Goal: Entertainment & Leisure: Browse casually

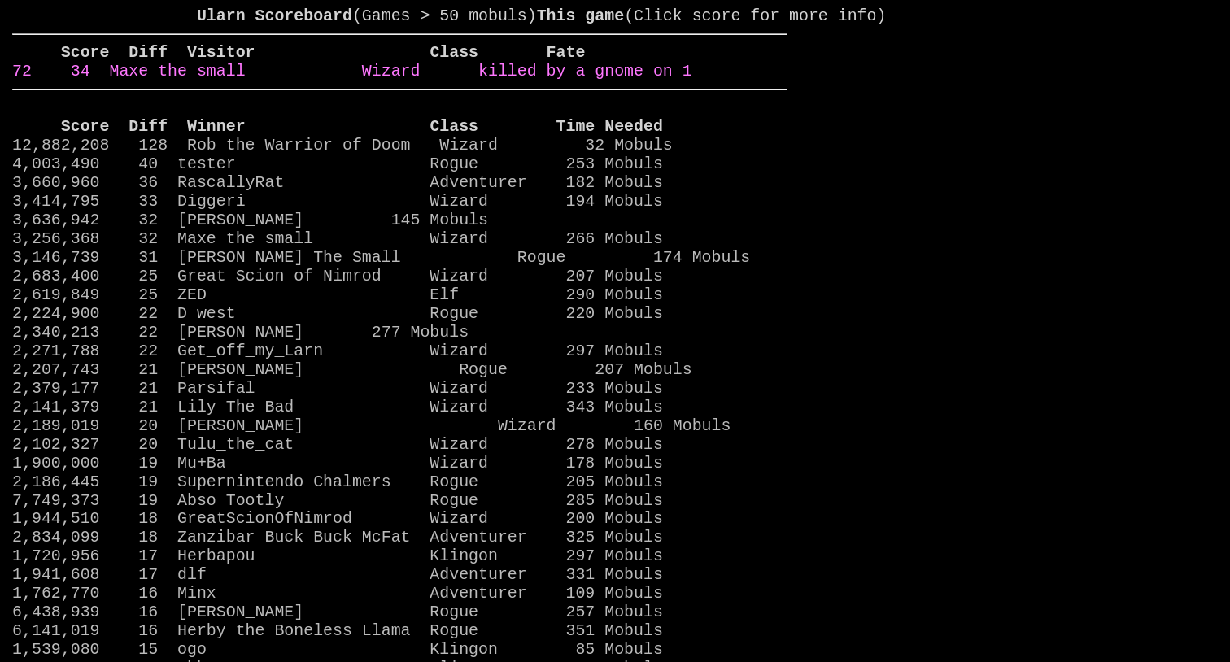
click at [692, 81] on link "72 34 Maxe the small Wizard killed by a gnome on 1" at bounding box center [352, 71] width 680 height 19
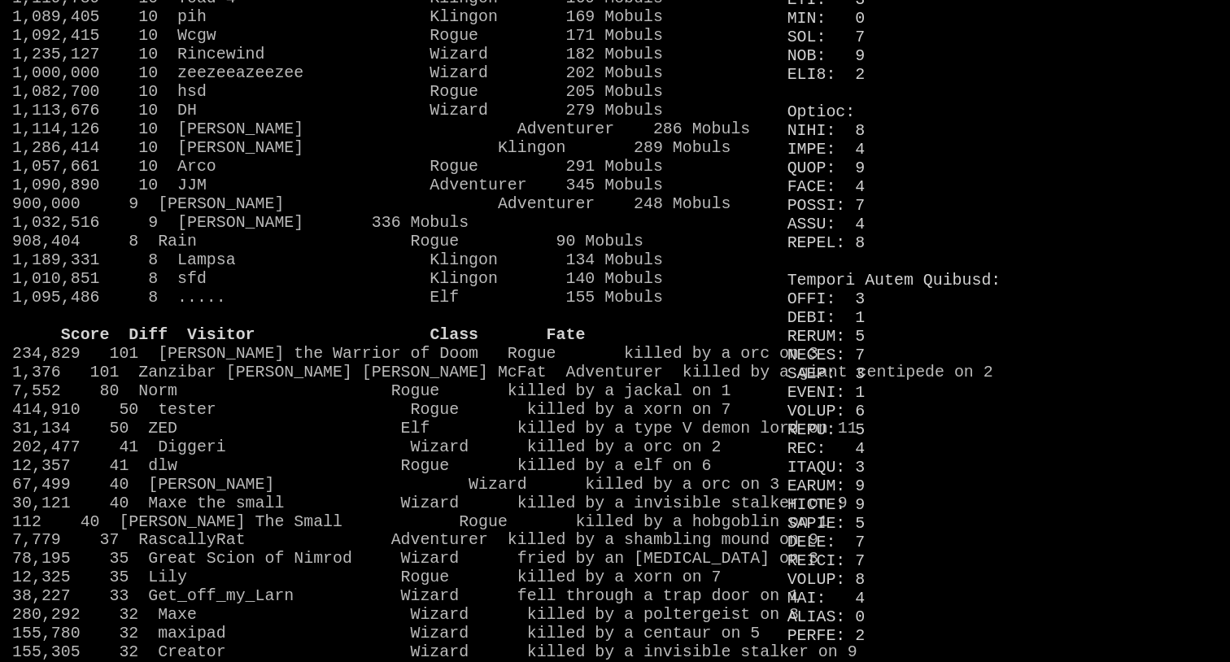
scroll to position [1176, 0]
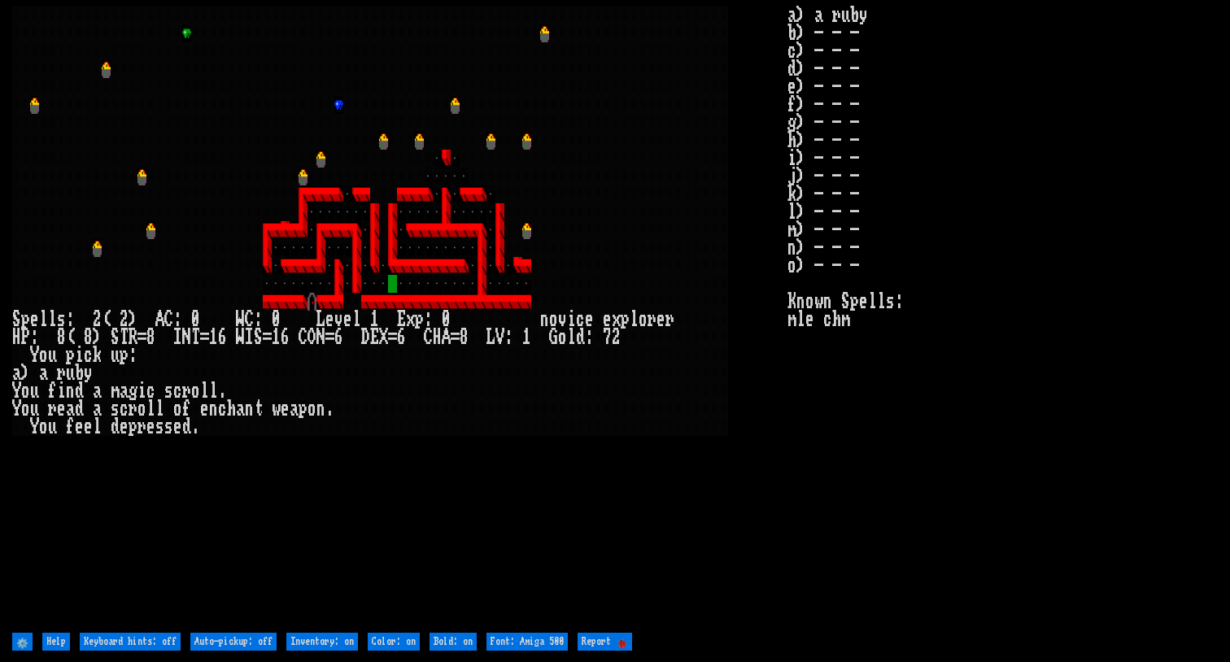
click at [234, 2] on larngrid at bounding box center [615, 331] width 1230 height 662
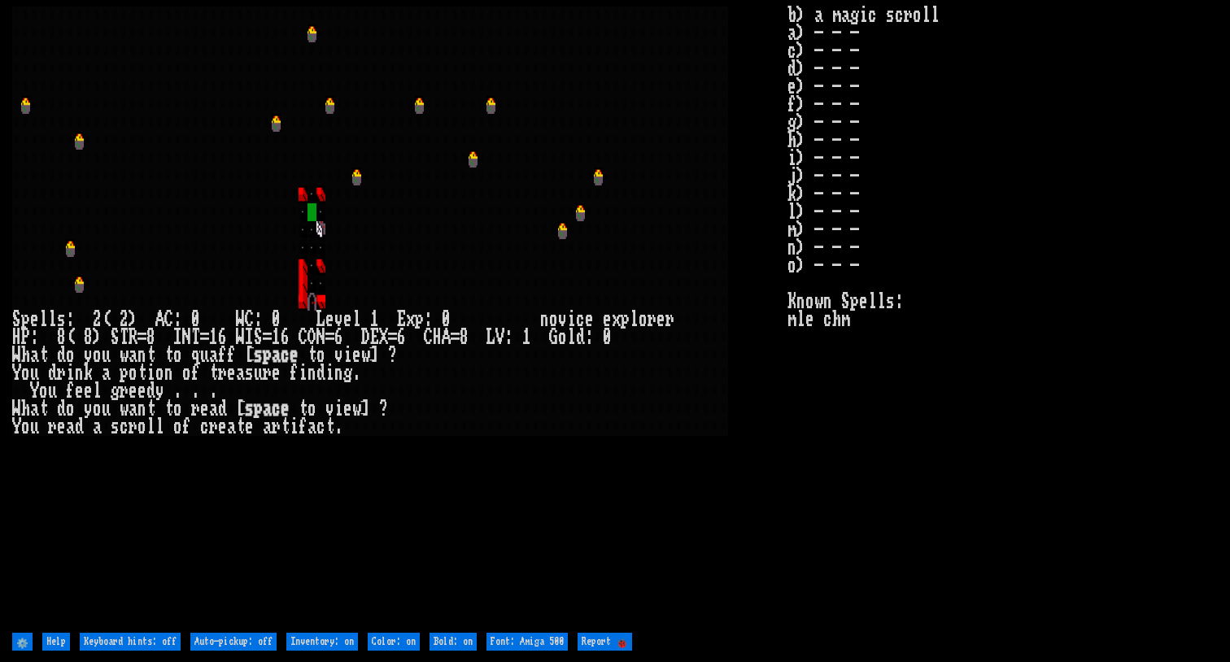
click at [1104, 368] on stats "b) a magic scroll a) - - - c) - - - d) - - - e) - - - f) - - - g) - - - h) - - …" at bounding box center [1002, 318] width 430 height 622
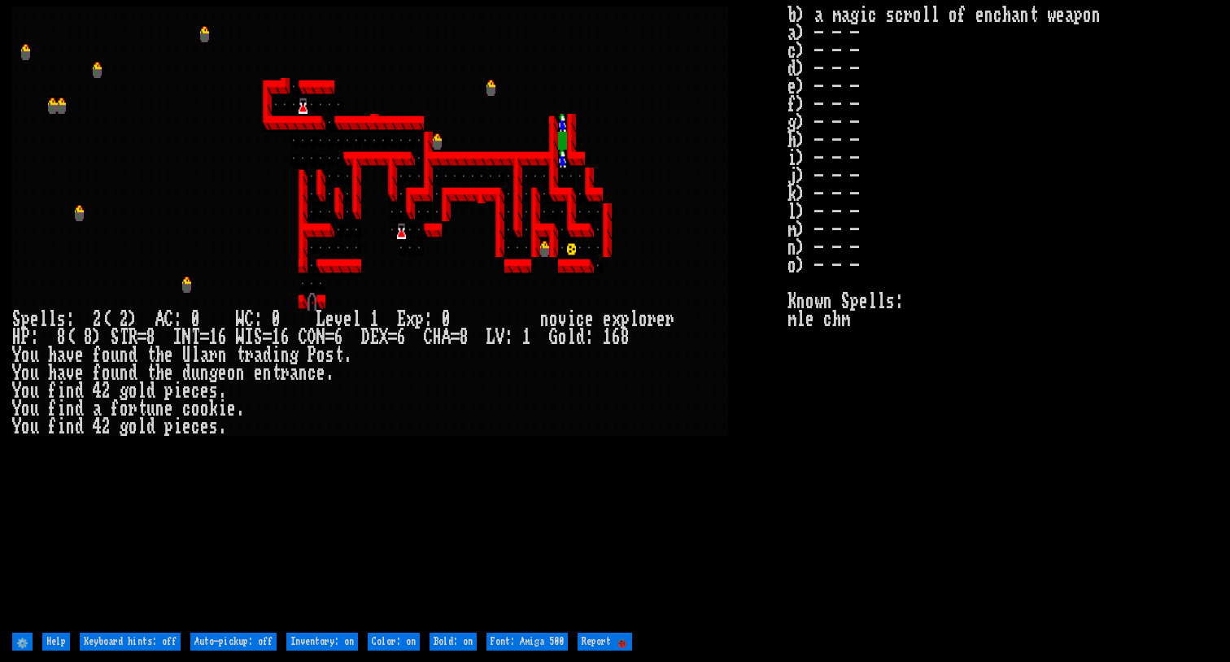
click at [1081, 288] on stats "b) a magic scroll of enchant weapon a) - - - c) - - - d) - - - e) - - - f) - - …" at bounding box center [1002, 318] width 430 height 622
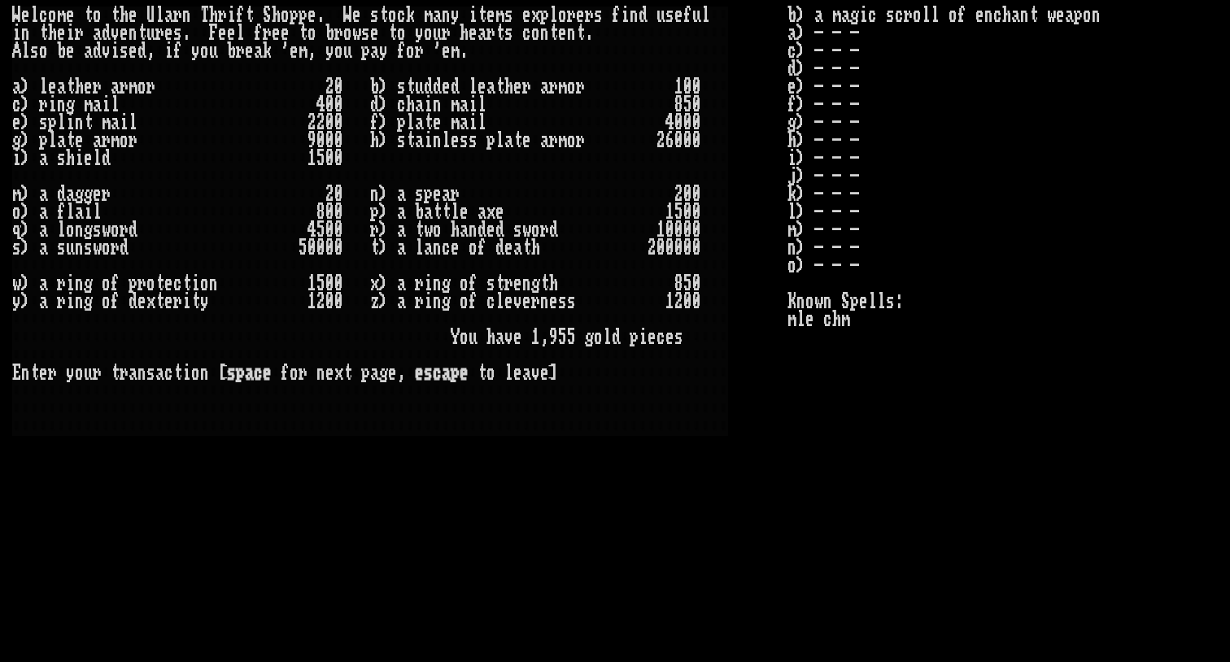
click at [982, 420] on stats "b) a magic scroll of enchant weapon a) - - - c) - - - d) - - - e) - - - f) - - …" at bounding box center [1002, 318] width 430 height 622
